Goal: Book appointment/travel/reservation

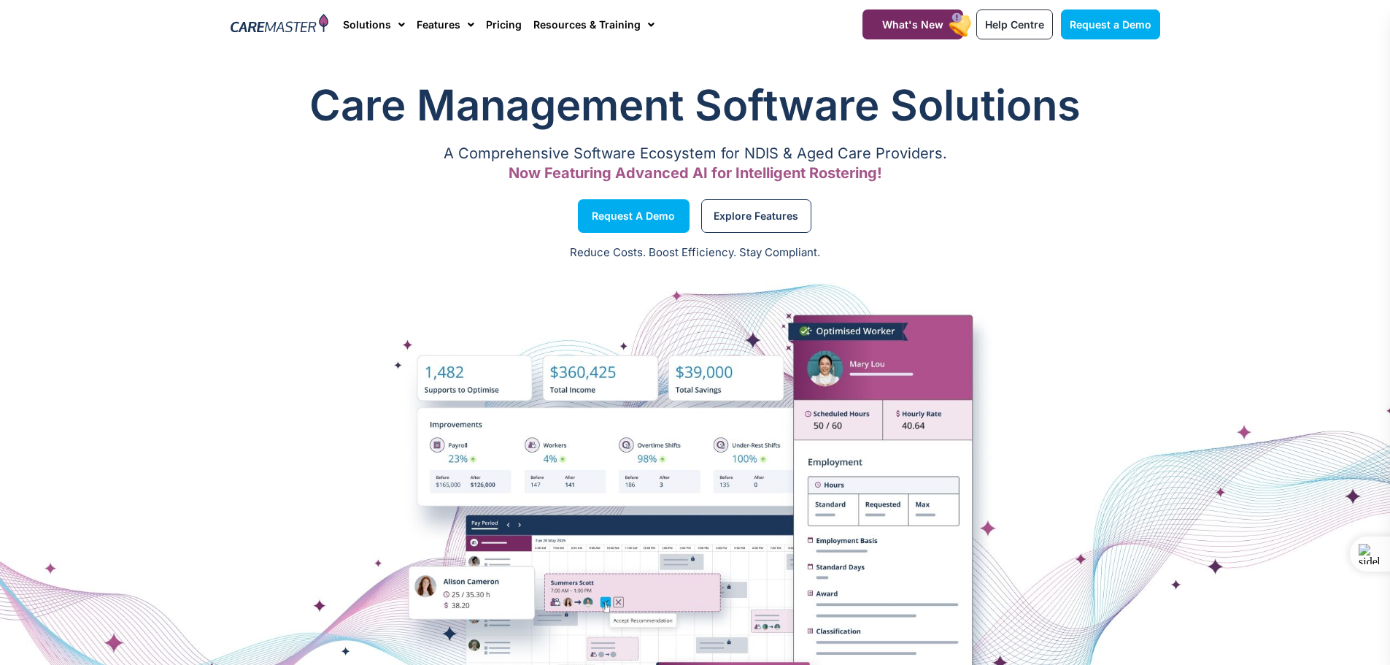
click at [1245, 231] on section "Request a Demo Explore Features" at bounding box center [695, 215] width 1390 height 55
click at [506, 26] on link "Pricing" at bounding box center [504, 24] width 36 height 49
